Goal: Task Accomplishment & Management: Complete application form

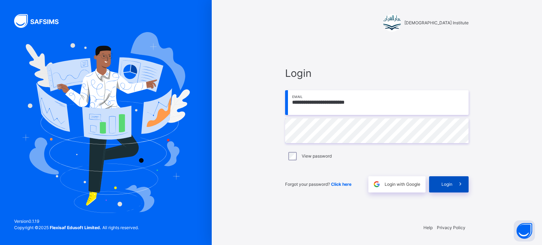
click at [457, 190] on span at bounding box center [461, 185] width 16 height 16
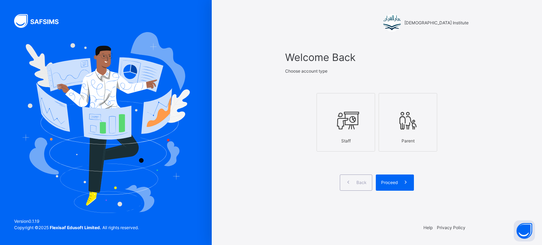
click at [346, 124] on icon at bounding box center [346, 121] width 25 height 26
click at [407, 181] on icon at bounding box center [405, 183] width 7 height 8
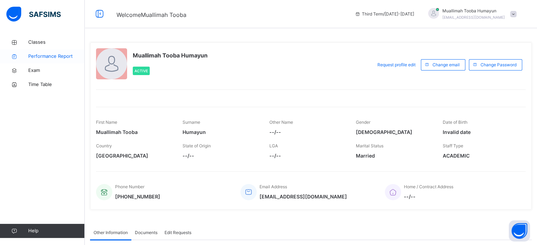
click at [40, 51] on link "Performance Report" at bounding box center [42, 56] width 85 height 14
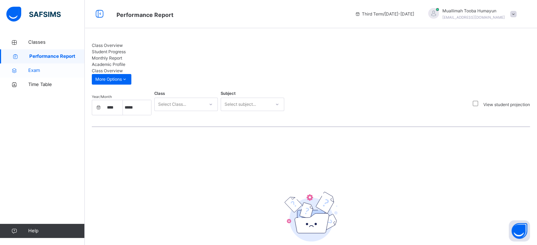
select select "****"
select select "*"
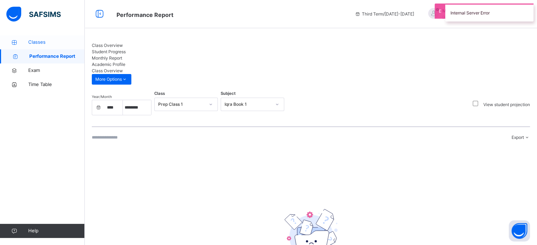
click at [38, 44] on span "Classes" at bounding box center [56, 42] width 57 height 7
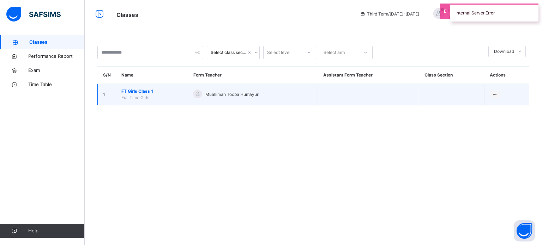
click at [153, 91] on span "FT Girls Class 1" at bounding box center [151, 91] width 61 height 6
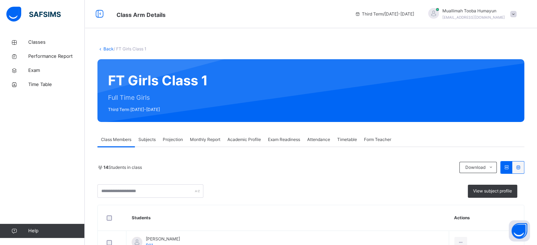
click at [178, 138] on span "Projection" at bounding box center [173, 140] width 20 height 6
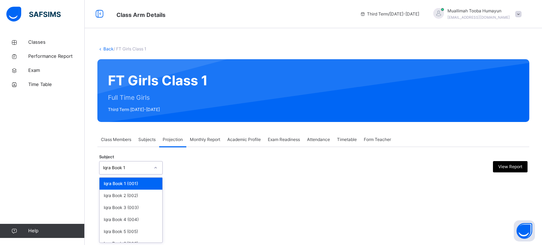
click at [142, 166] on div "Iqra Book 1" at bounding box center [126, 168] width 47 height 6
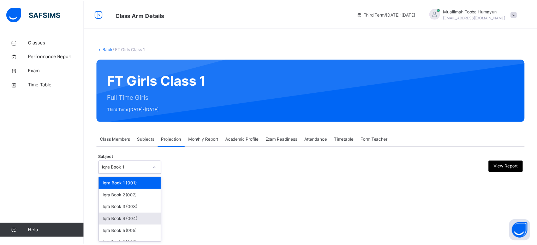
scroll to position [37, 0]
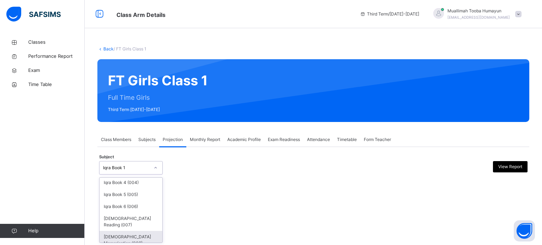
click at [127, 231] on div "[DEMOGRAPHIC_DATA] Memorisation (008)" at bounding box center [131, 240] width 63 height 18
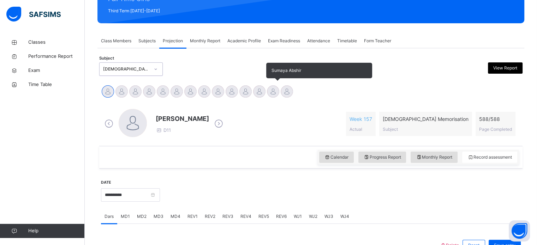
scroll to position [112, 0]
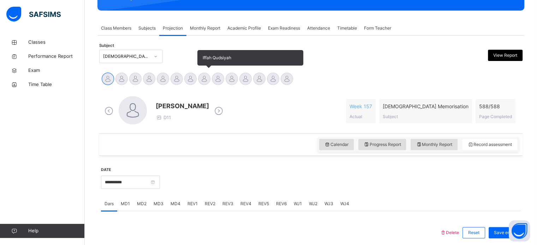
click at [202, 76] on div at bounding box center [204, 79] width 12 height 12
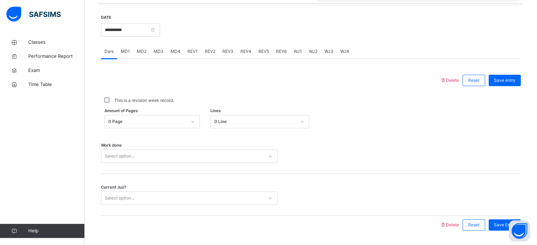
click at [178, 125] on div "0 Page" at bounding box center [147, 122] width 78 height 6
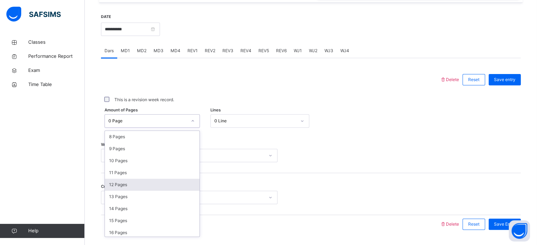
scroll to position [107, 0]
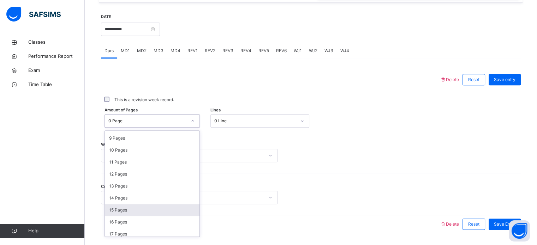
click at [128, 212] on div "15 Pages" at bounding box center [152, 210] width 95 height 12
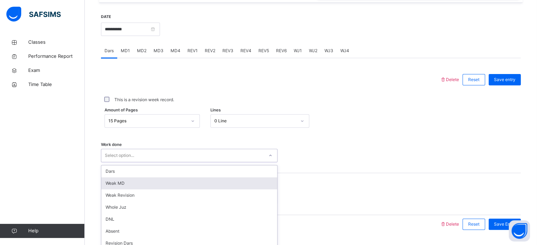
scroll to position [285, 0]
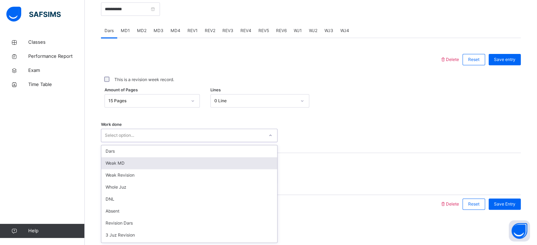
click at [139, 142] on div "option [PERSON_NAME] MD focused, 2 of 14. 14 results available. Use Up and Down…" at bounding box center [189, 135] width 177 height 13
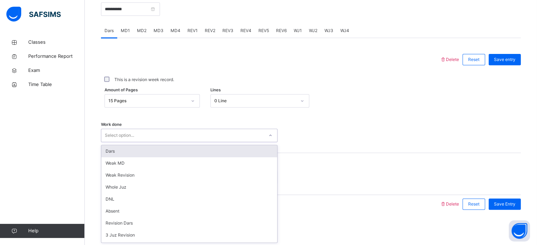
click at [122, 154] on div "Dars" at bounding box center [189, 152] width 176 height 12
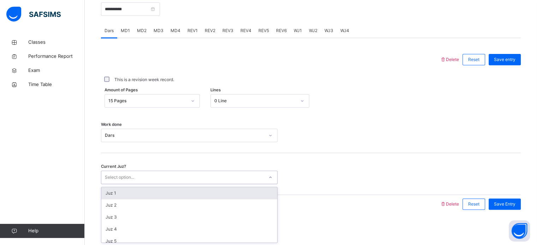
click at [136, 177] on div "Select option..." at bounding box center [182, 177] width 162 height 11
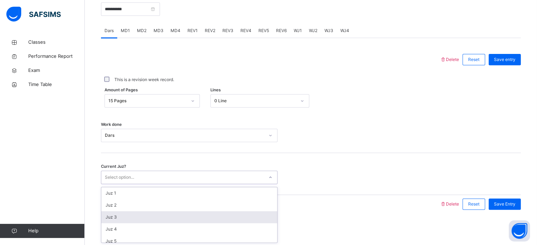
scroll to position [41, 0]
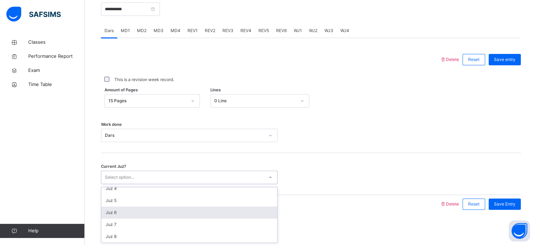
click at [128, 216] on div "Juz 6" at bounding box center [189, 213] width 176 height 12
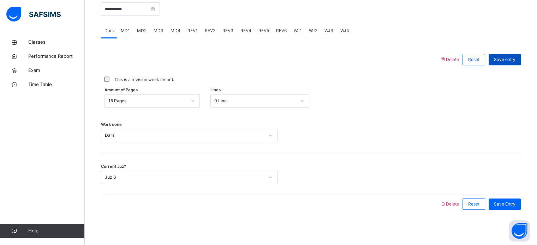
click at [516, 60] on span "Save entry" at bounding box center [505, 60] width 22 height 6
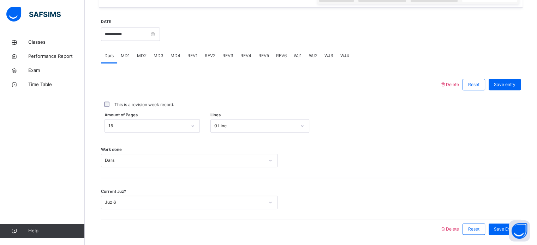
scroll to position [243, 0]
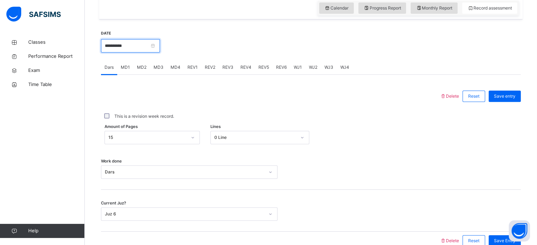
click at [160, 53] on input "**********" at bounding box center [130, 45] width 59 height 13
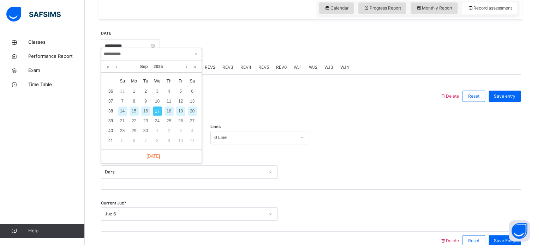
click at [133, 108] on div "15" at bounding box center [134, 111] width 9 height 9
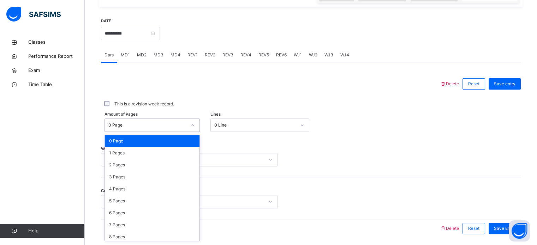
click at [192, 132] on div "option 0 Page focused, 1 of 589. 589 results available. Use Up and Down to choo…" at bounding box center [152, 125] width 95 height 13
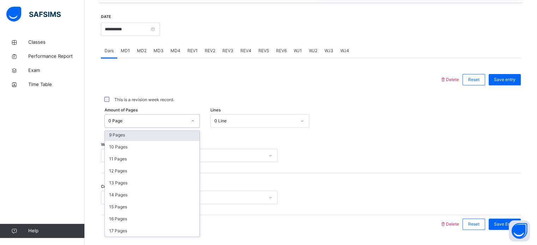
scroll to position [110, 0]
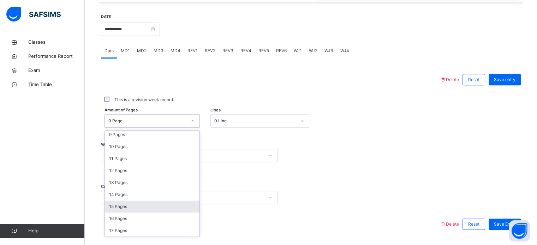
click at [134, 213] on div "15 Pages" at bounding box center [152, 207] width 95 height 12
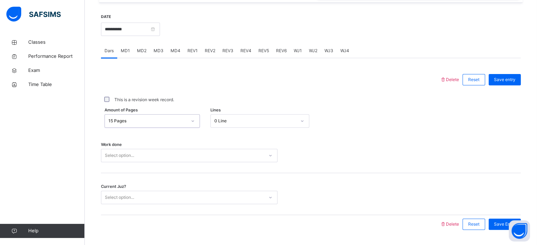
scroll to position [285, 0]
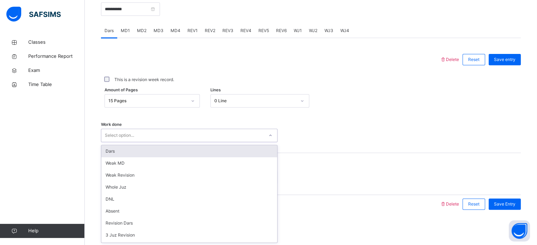
drag, startPoint x: 119, startPoint y: 159, endPoint x: 109, endPoint y: 154, distance: 10.8
click at [109, 142] on div "option Dars focused, 1 of 14. 14 results available. Use Up and Down to choose o…" at bounding box center [189, 135] width 177 height 13
click at [109, 154] on div "Dars" at bounding box center [189, 152] width 176 height 12
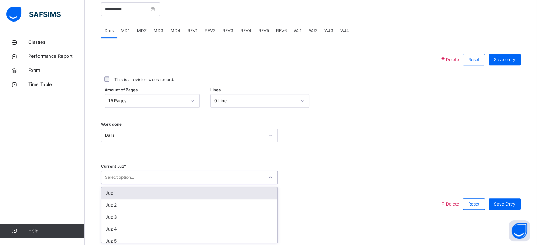
click at [123, 178] on div "Select option..." at bounding box center [119, 177] width 29 height 13
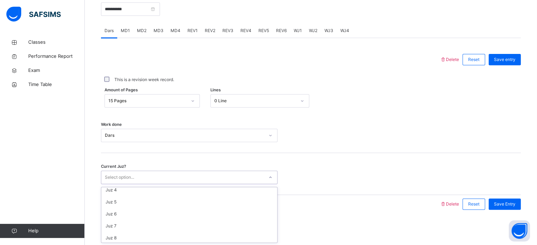
scroll to position [40, 0]
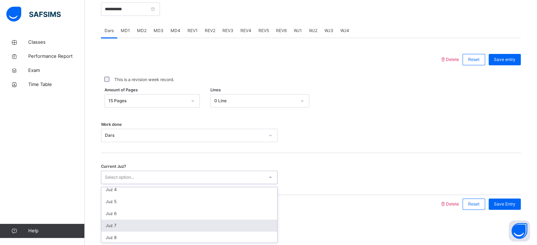
click at [133, 224] on div "Juz 7" at bounding box center [189, 226] width 176 height 12
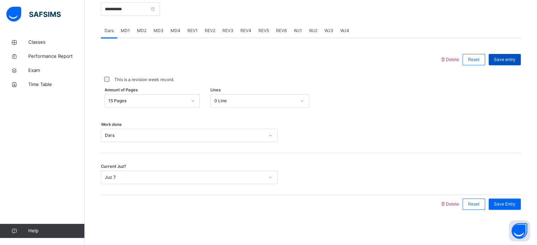
click at [500, 57] on span "Save entry" at bounding box center [505, 60] width 22 height 6
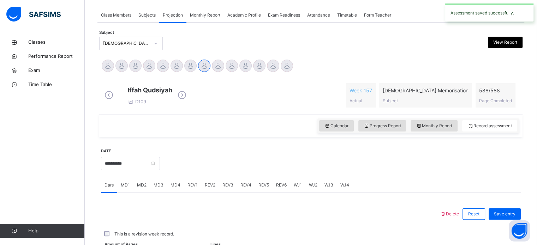
scroll to position [285, 0]
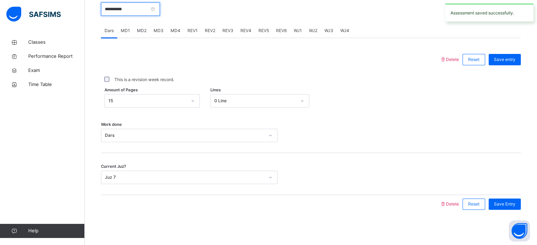
click at [160, 7] on input "**********" at bounding box center [130, 8] width 59 height 13
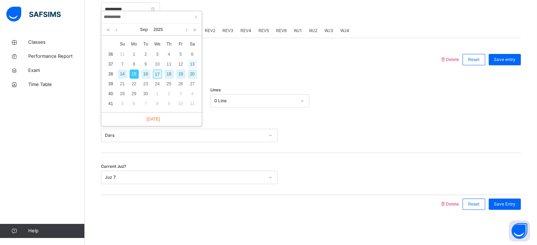
click at [191, 60] on div "13" at bounding box center [192, 64] width 9 height 9
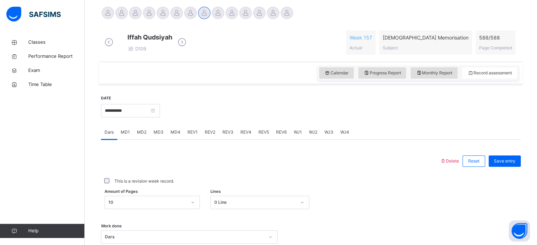
scroll to position [177, 0]
click at [160, 115] on input "**********" at bounding box center [130, 111] width 59 height 13
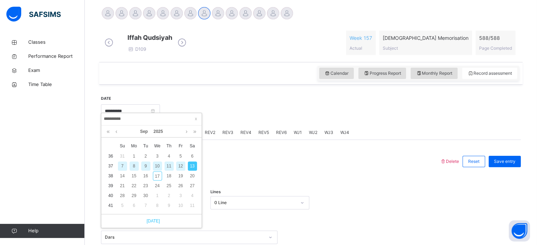
click at [158, 222] on link "[DATE]" at bounding box center [151, 221] width 17 height 6
type input "**********"
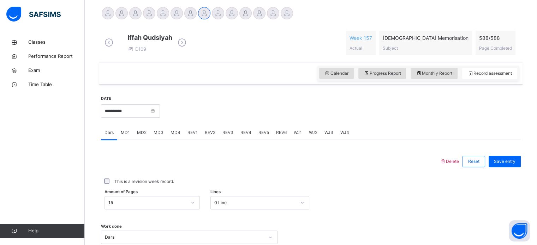
scroll to position [143, 0]
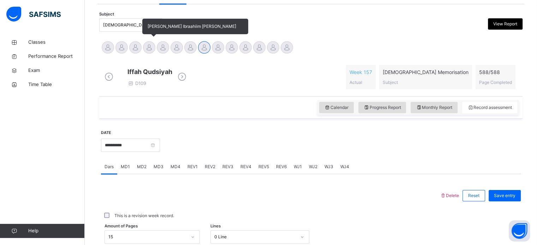
click at [148, 46] on div at bounding box center [149, 47] width 12 height 12
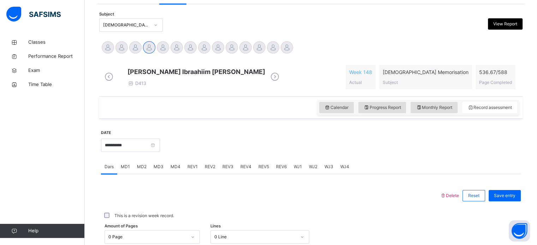
scroll to position [192, 0]
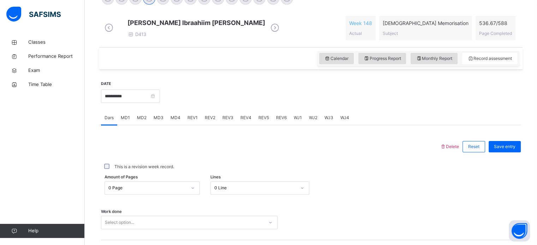
click at [193, 121] on span "REV1" at bounding box center [193, 118] width 10 height 6
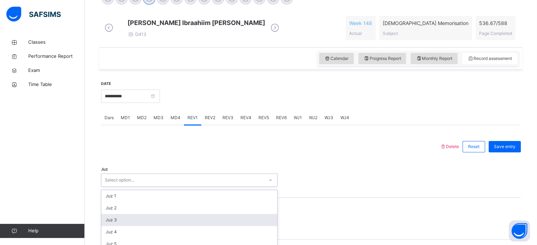
scroll to position [251, 0]
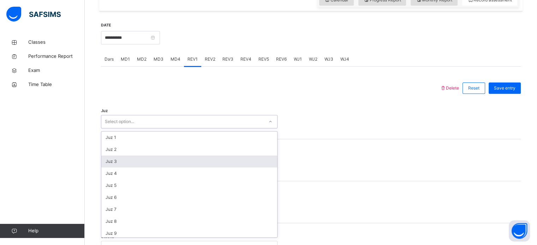
click at [141, 129] on div "option Juz 3 focused, 3 of 30. 30 results available. Use Up and Down to choose …" at bounding box center [189, 121] width 177 height 13
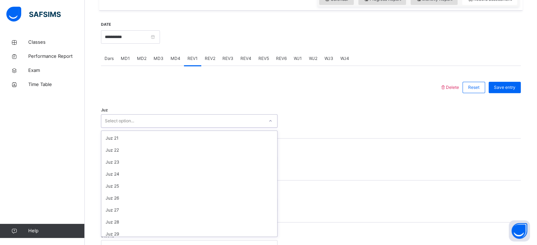
scroll to position [254, 0]
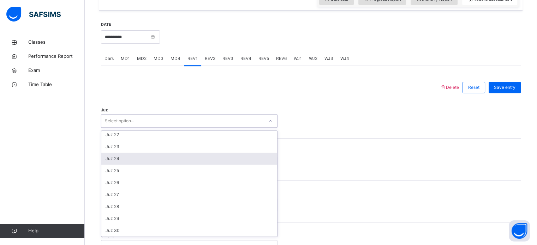
click at [114, 165] on div "Juz 24" at bounding box center [189, 159] width 176 height 12
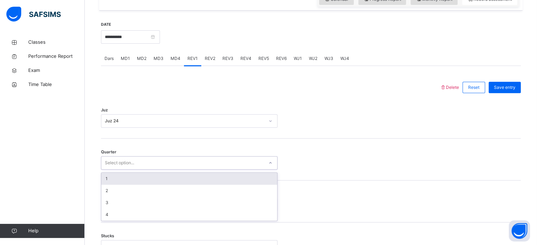
click at [129, 168] on div "Select option..." at bounding box center [119, 162] width 29 height 13
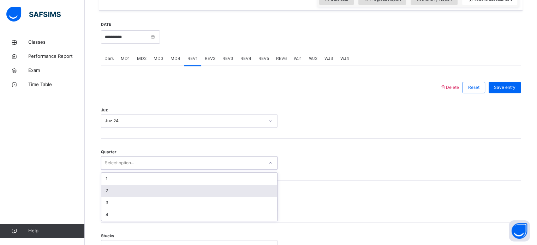
click at [127, 196] on div "2" at bounding box center [189, 191] width 176 height 12
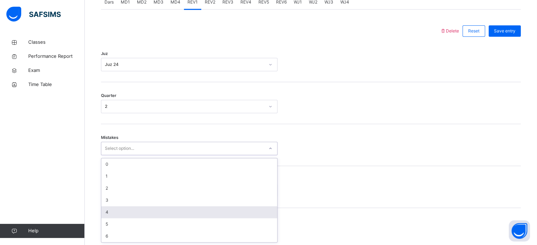
click at [128, 155] on div "option 4 focused, 5 of 7. 7 results available. Use Up and Down to choose option…" at bounding box center [189, 148] width 177 height 13
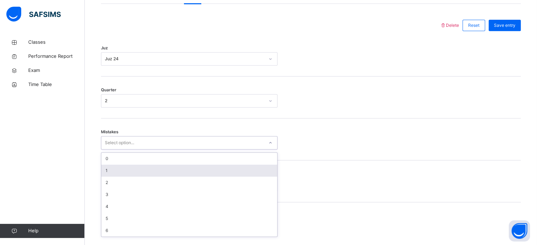
click at [117, 175] on div "1" at bounding box center [189, 171] width 176 height 12
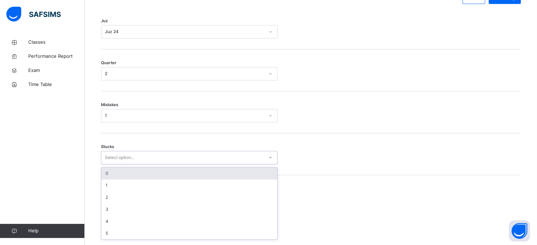
click at [130, 165] on div "option 0 focused, 1 of 6. 6 results available. Use Up and Down to choose option…" at bounding box center [189, 157] width 177 height 13
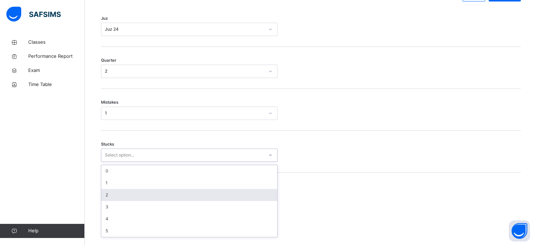
click at [113, 201] on div "2" at bounding box center [189, 195] width 176 height 12
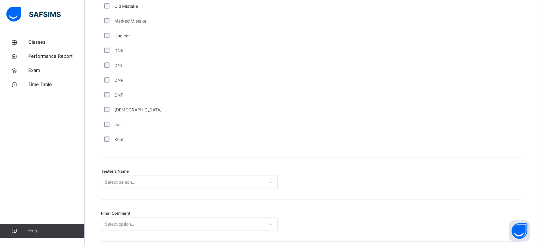
scroll to position [638, 0]
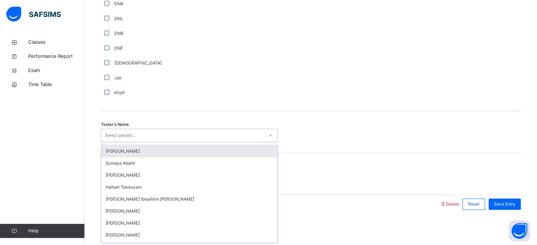
click at [160, 132] on div "Select person..." at bounding box center [182, 135] width 162 height 11
type input "***"
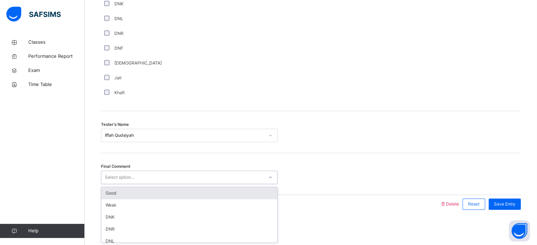
click at [164, 177] on div "Select option..." at bounding box center [182, 177] width 162 height 11
click at [137, 197] on div "Good" at bounding box center [189, 194] width 176 height 12
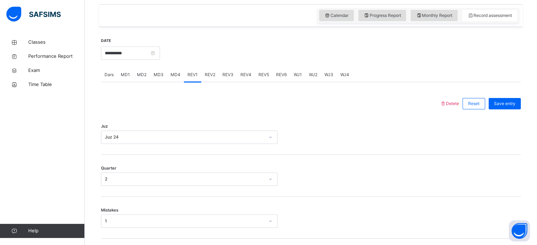
scroll to position [235, 0]
click at [512, 107] on span "Save entry" at bounding box center [505, 104] width 22 height 6
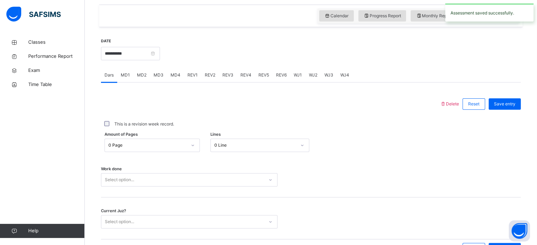
click at [211, 78] on span "REV2" at bounding box center [210, 75] width 11 height 6
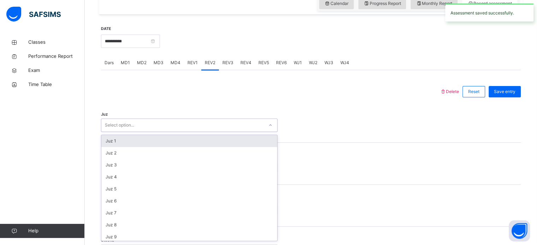
scroll to position [251, 0]
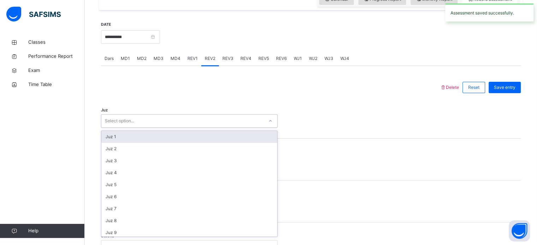
click at [161, 128] on div "option Juz 1 focused, 1 of 30. 30 results available. Use Up and Down to choose …" at bounding box center [189, 120] width 177 height 13
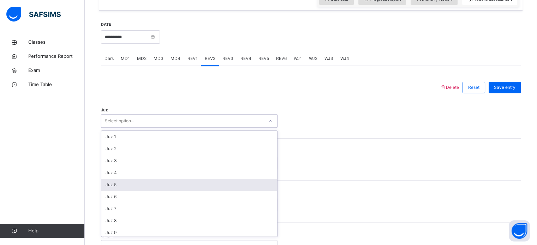
click at [126, 191] on div "Juz 5" at bounding box center [189, 185] width 176 height 12
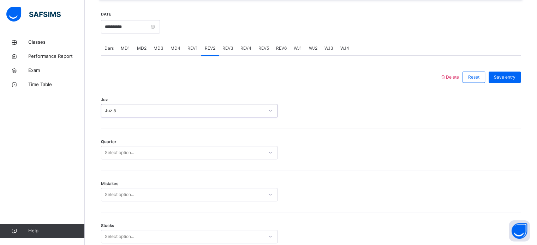
scroll to position [262, 0]
click at [120, 158] on div "Select option..." at bounding box center [119, 152] width 29 height 13
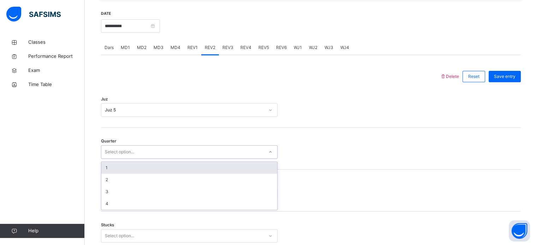
click at [118, 173] on div "1" at bounding box center [189, 168] width 176 height 12
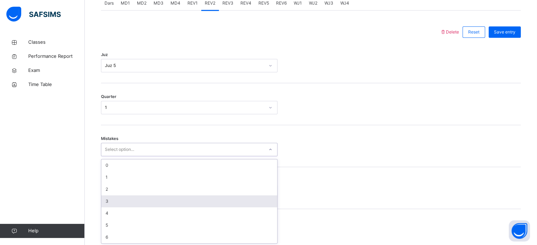
click at [121, 156] on div "option 3 focused, 4 of 7. 7 results available. Use Up and Down to choose option…" at bounding box center [189, 149] width 177 height 13
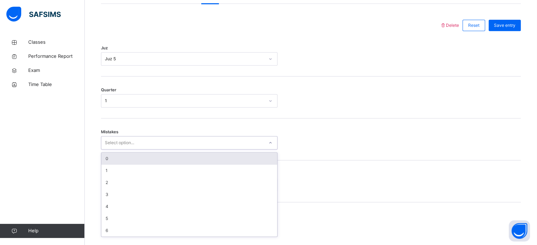
click at [113, 165] on div "0" at bounding box center [189, 159] width 176 height 12
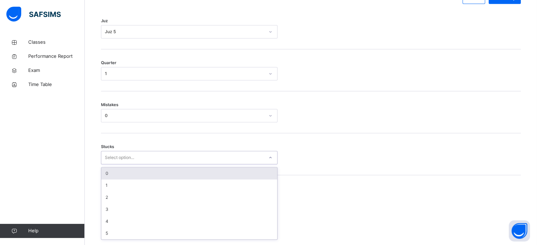
click at [121, 165] on div "option 0 focused, 1 of 6. 6 results available. Use Up and Down to choose option…" at bounding box center [189, 157] width 177 height 13
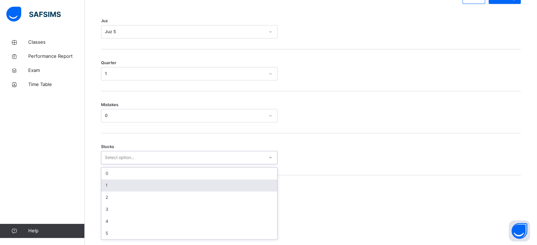
scroll to position [343, 0]
click at [116, 188] on div "1" at bounding box center [189, 183] width 176 height 12
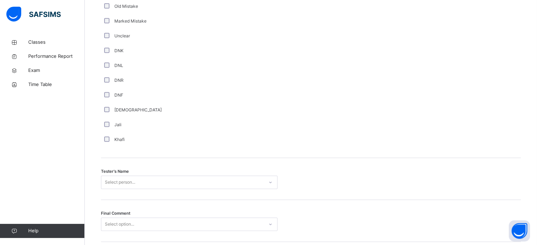
scroll to position [638, 0]
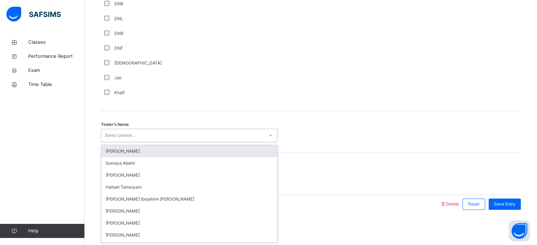
click at [159, 135] on div "Select person..." at bounding box center [182, 135] width 162 height 11
type input "***"
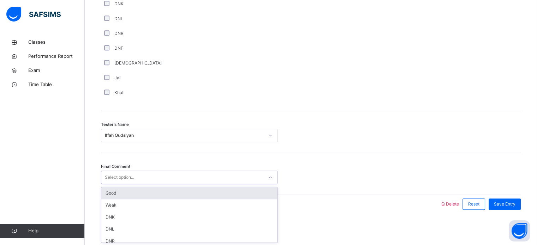
click at [158, 179] on div "Select option..." at bounding box center [182, 177] width 162 height 11
click at [141, 194] on div "Good" at bounding box center [189, 194] width 176 height 12
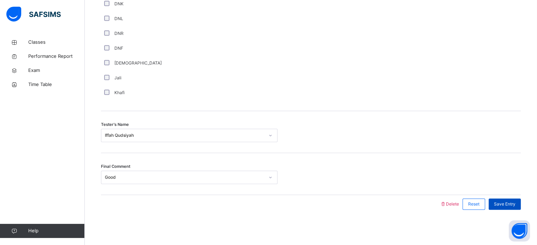
click at [512, 204] on span "Save Entry" at bounding box center [505, 204] width 22 height 6
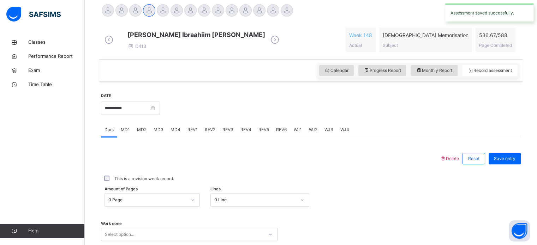
scroll to position [180, 0]
click at [231, 134] on span "REV3" at bounding box center [228, 130] width 11 height 6
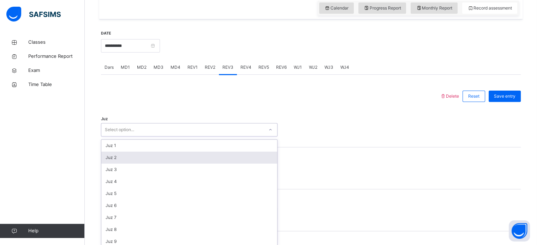
click at [175, 137] on div "option Juz 2 focused, 2 of 30. 30 results available. Use Up and Down to choose …" at bounding box center [189, 129] width 177 height 13
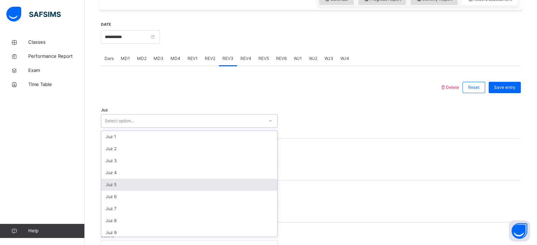
click at [138, 191] on div "Juz 5" at bounding box center [189, 185] width 176 height 12
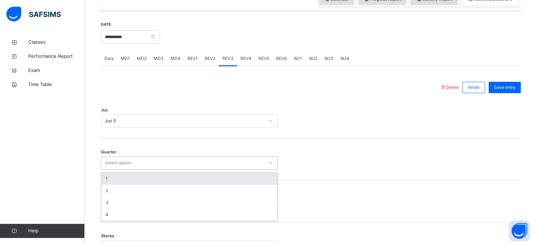
click at [133, 169] on div "Select option..." at bounding box center [119, 162] width 29 height 13
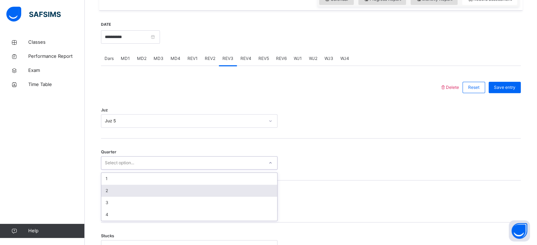
click at [120, 195] on div "2" at bounding box center [189, 191] width 176 height 12
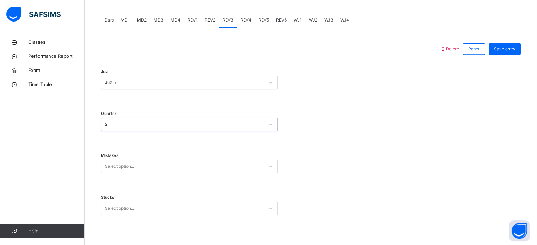
scroll to position [292, 0]
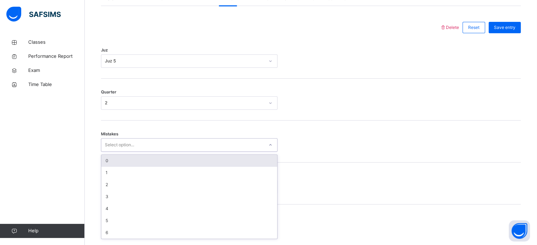
click at [133, 152] on div "option 0 focused, 1 of 7. 7 results available. Use Up and Down to choose option…" at bounding box center [189, 144] width 177 height 13
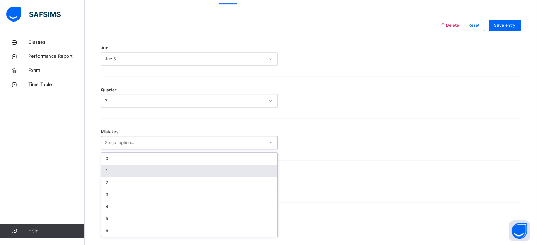
click at [123, 172] on div "1" at bounding box center [189, 171] width 176 height 12
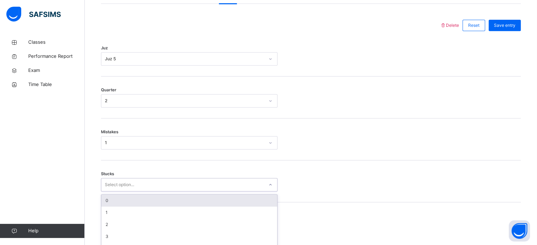
scroll to position [343, 0]
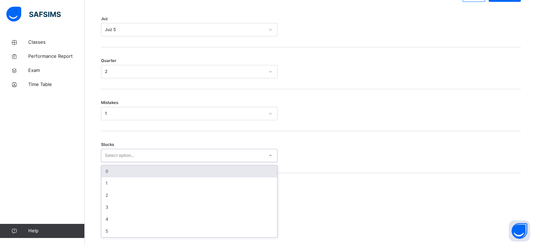
click at [121, 162] on div "option 0 focused, 1 of 6. 6 results available. Use Up and Down to choose option…" at bounding box center [189, 155] width 177 height 13
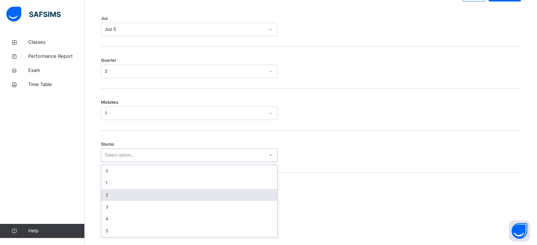
click at [119, 200] on div "2" at bounding box center [189, 195] width 176 height 12
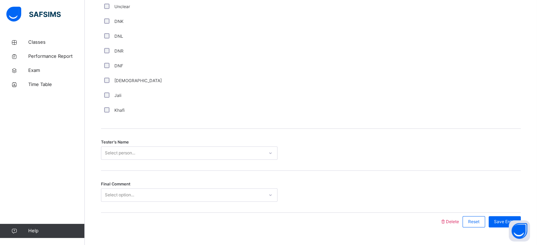
scroll to position [638, 0]
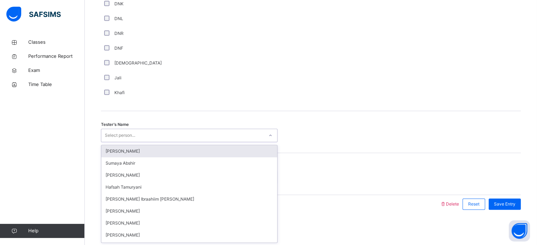
click at [146, 134] on div "Select person..." at bounding box center [182, 135] width 162 height 11
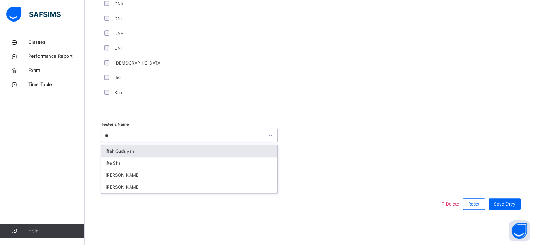
type input "***"
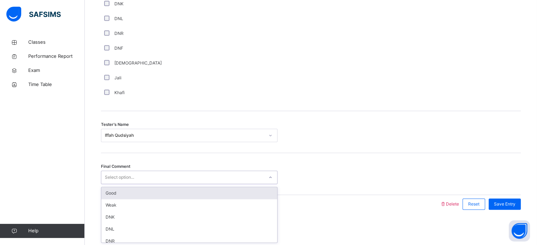
click at [142, 176] on div "Select option..." at bounding box center [182, 177] width 162 height 11
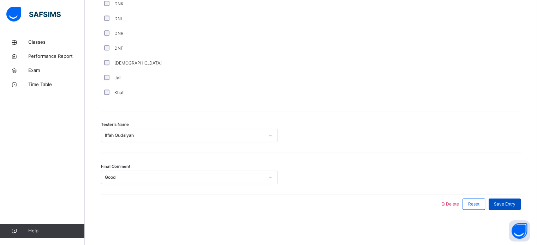
click at [516, 207] on span "Save Entry" at bounding box center [505, 204] width 22 height 6
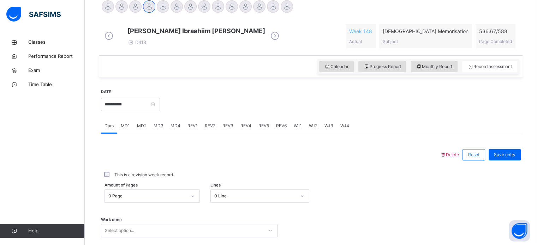
scroll to position [0, 0]
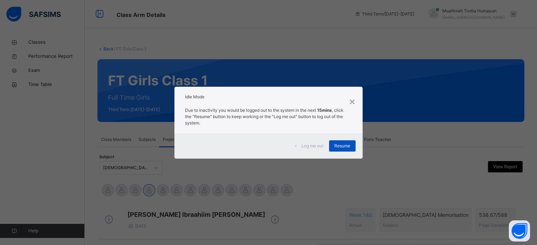
click at [335, 147] on span "Resume" at bounding box center [342, 146] width 16 height 6
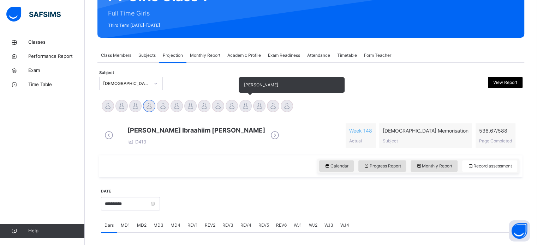
scroll to position [85, 0]
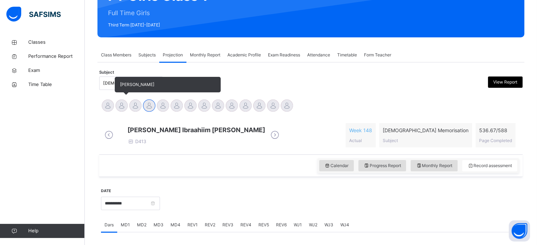
click at [122, 108] on div at bounding box center [121, 106] width 12 height 12
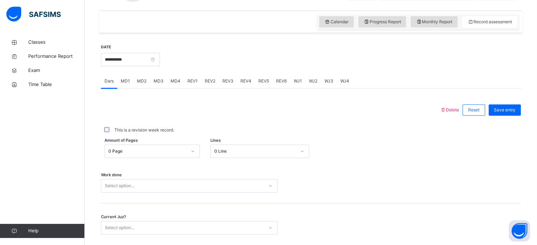
scroll to position [235, 0]
click at [207, 78] on span "REV2" at bounding box center [210, 81] width 11 height 6
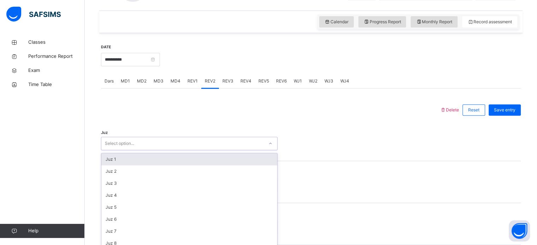
scroll to position [251, 0]
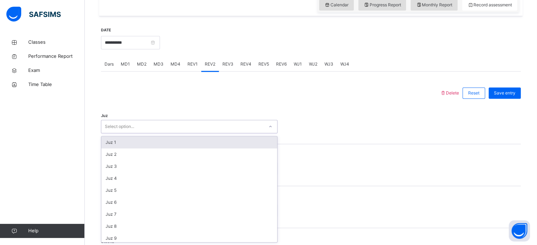
click at [177, 134] on div "option Juz 1 focused, 1 of 30. 30 results available. Use Up and Down to choose …" at bounding box center [189, 126] width 177 height 13
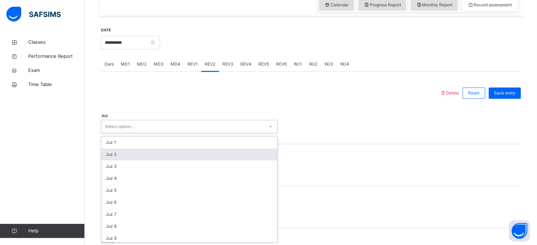
click at [184, 155] on div "Juz 2" at bounding box center [189, 155] width 176 height 12
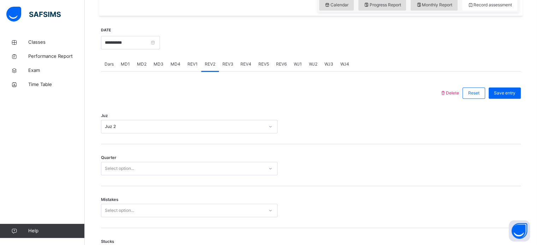
click at [141, 161] on div "Quarter Select option..." at bounding box center [311, 165] width 420 height 42
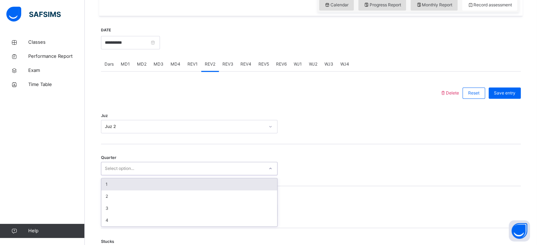
click at [141, 164] on div "Select option..." at bounding box center [182, 169] width 162 height 11
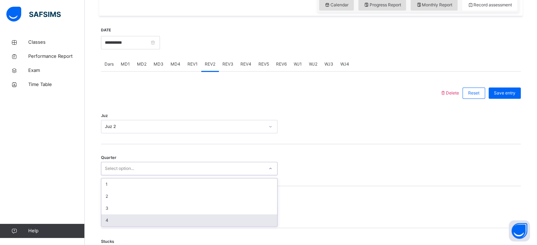
click at [152, 223] on div "4" at bounding box center [189, 221] width 176 height 12
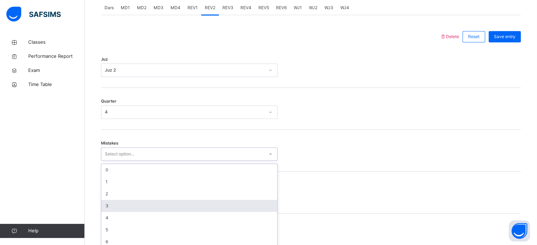
scroll to position [314, 0]
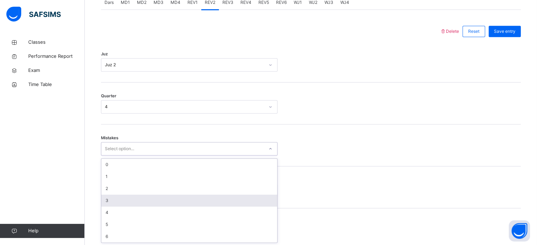
click at [118, 156] on div "option 3 focused, 4 of 7. 7 results available. Use Up and Down to choose option…" at bounding box center [189, 148] width 177 height 13
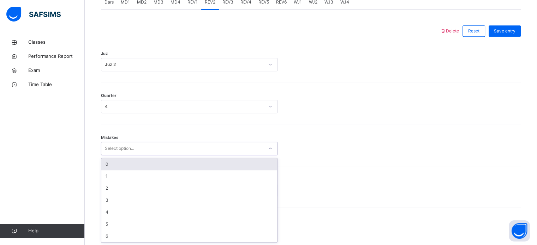
click at [128, 165] on div "0" at bounding box center [189, 165] width 176 height 12
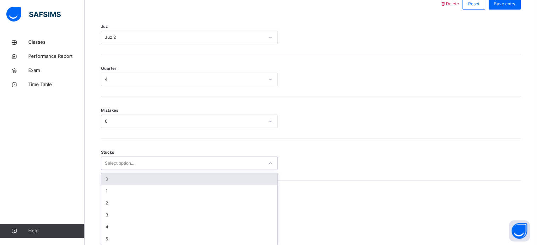
click at [118, 170] on div "option 0 focused, 1 of 6. 6 results available. Use Up and Down to choose option…" at bounding box center [189, 163] width 177 height 13
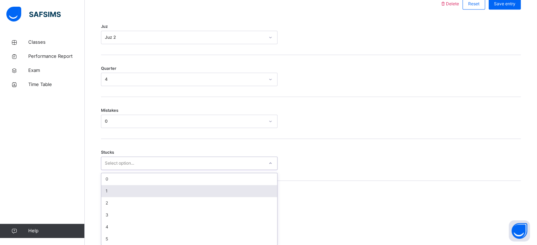
scroll to position [343, 0]
click at [118, 185] on div "1" at bounding box center [189, 189] width 176 height 12
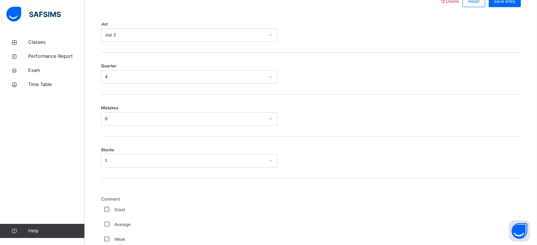
click at [130, 168] on div "Stucks 1" at bounding box center [311, 158] width 420 height 42
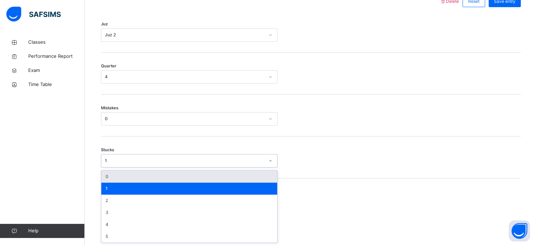
click at [132, 156] on div "1" at bounding box center [182, 161] width 162 height 11
click at [143, 180] on div "0" at bounding box center [189, 177] width 176 height 12
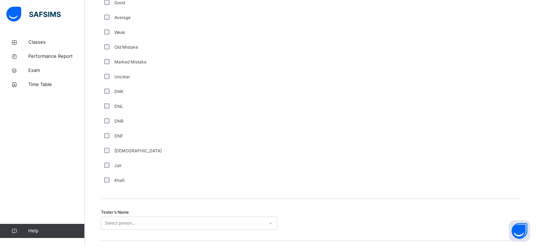
scroll to position [638, 0]
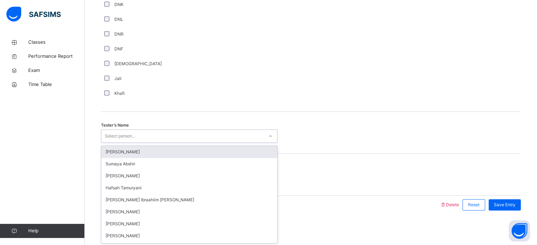
click at [130, 130] on div "Select person..." at bounding box center [120, 136] width 30 height 13
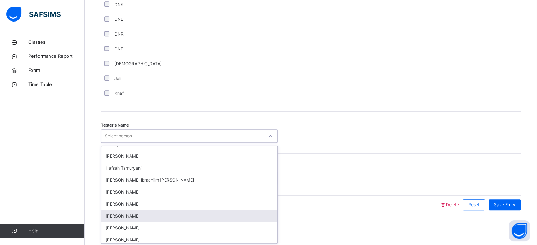
scroll to position [20, 0]
click at [148, 241] on div "[PERSON_NAME]" at bounding box center [189, 240] width 176 height 12
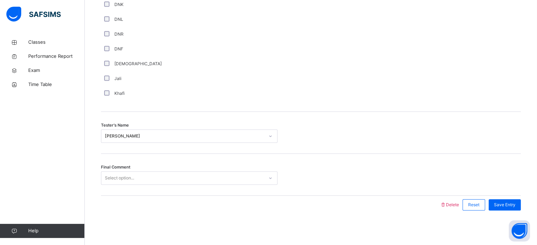
click at [138, 185] on div "Final Comment Select option..." at bounding box center [311, 175] width 420 height 42
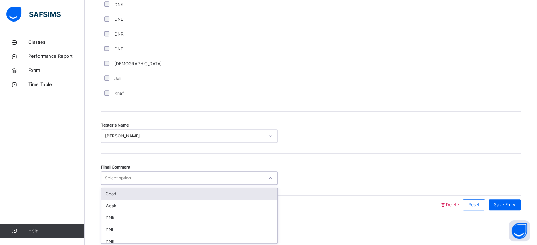
click at [138, 183] on div "Select option..." at bounding box center [189, 178] width 177 height 13
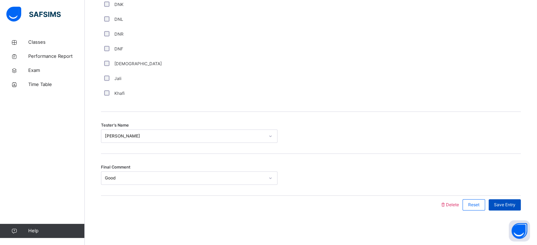
click at [520, 200] on div "Save Entry" at bounding box center [505, 205] width 32 height 11
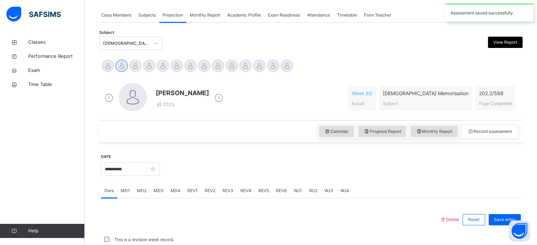
scroll to position [285, 0]
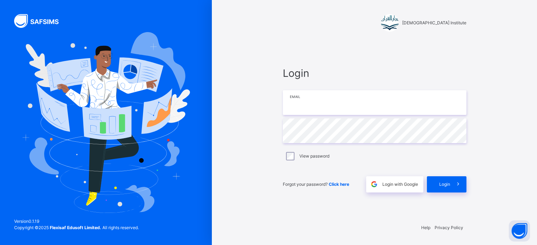
type input "**********"
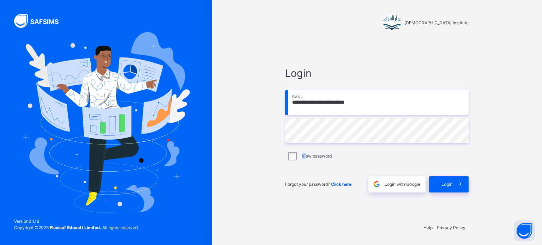
click at [294, 158] on div "View password" at bounding box center [377, 156] width 180 height 8
click at [463, 185] on icon at bounding box center [460, 184] width 7 height 8
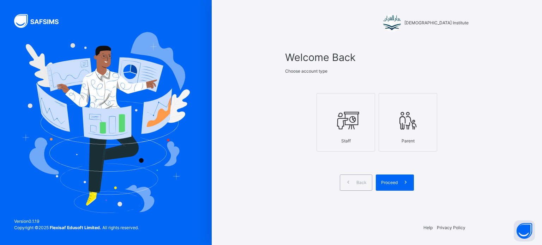
click at [340, 117] on icon at bounding box center [346, 121] width 25 height 26
click at [398, 184] on span at bounding box center [406, 183] width 16 height 16
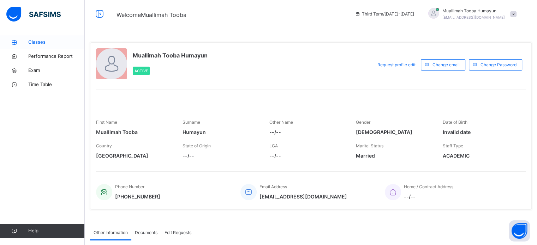
click at [41, 45] on span "Classes" at bounding box center [56, 42] width 57 height 7
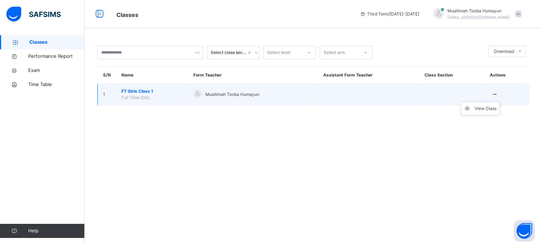
click at [494, 102] on ul "View Class" at bounding box center [480, 108] width 39 height 13
click at [490, 102] on ul "View Class" at bounding box center [480, 108] width 39 height 13
click at [486, 109] on div "View Class" at bounding box center [486, 108] width 22 height 7
